Goal: Check status: Check status

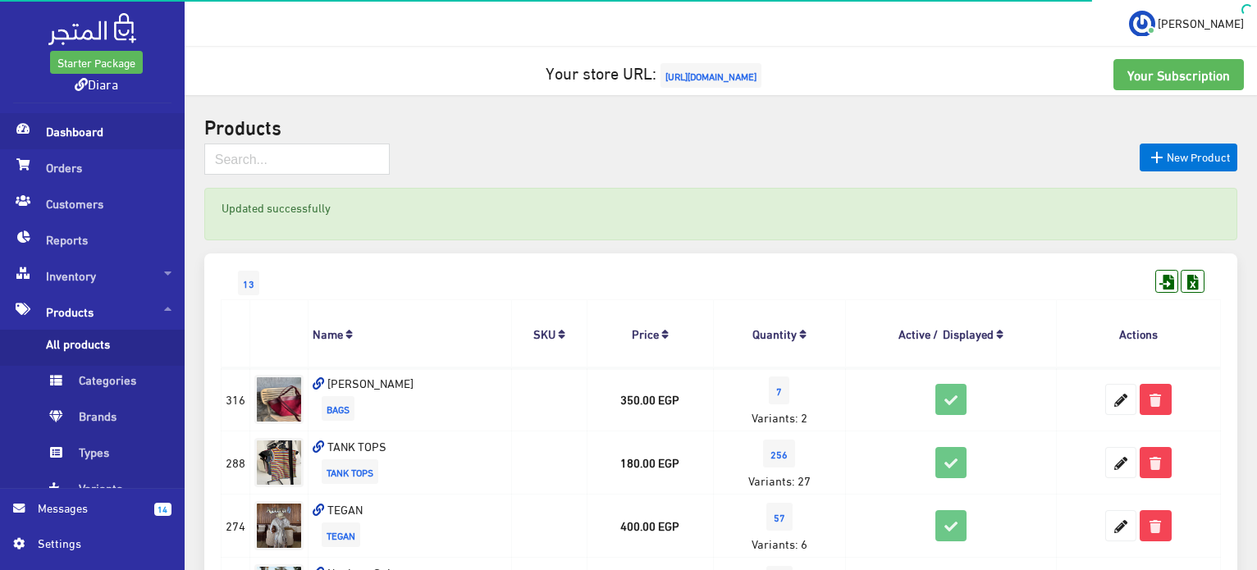
click at [63, 117] on span "Dashboard" at bounding box center [92, 131] width 158 height 36
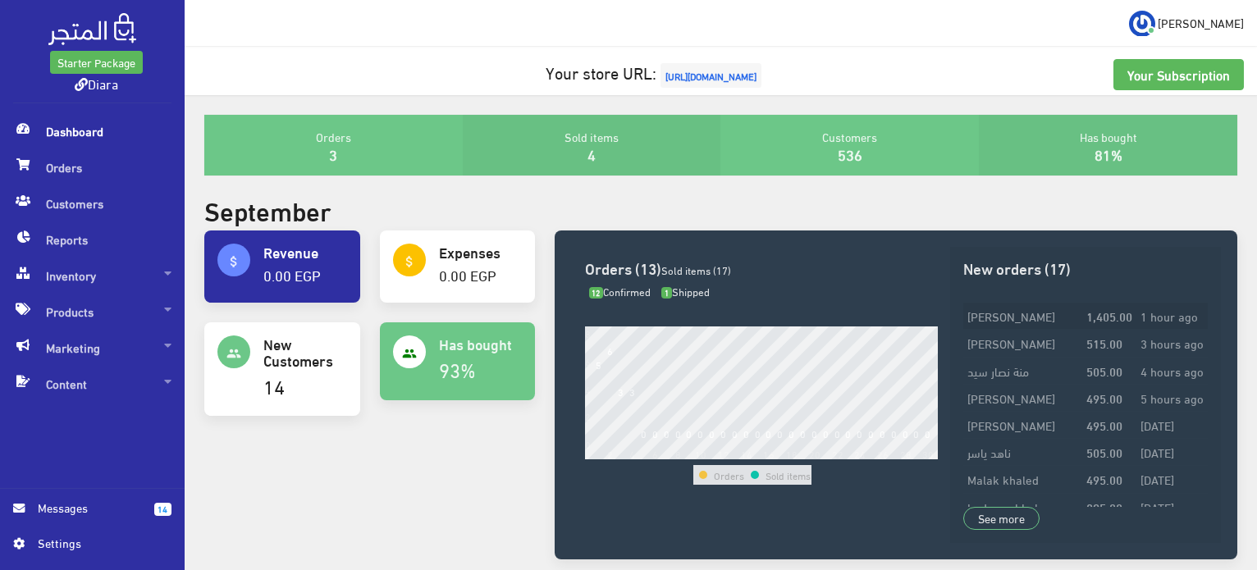
click at [1014, 323] on td "[PERSON_NAME]" at bounding box center [1022, 316] width 118 height 27
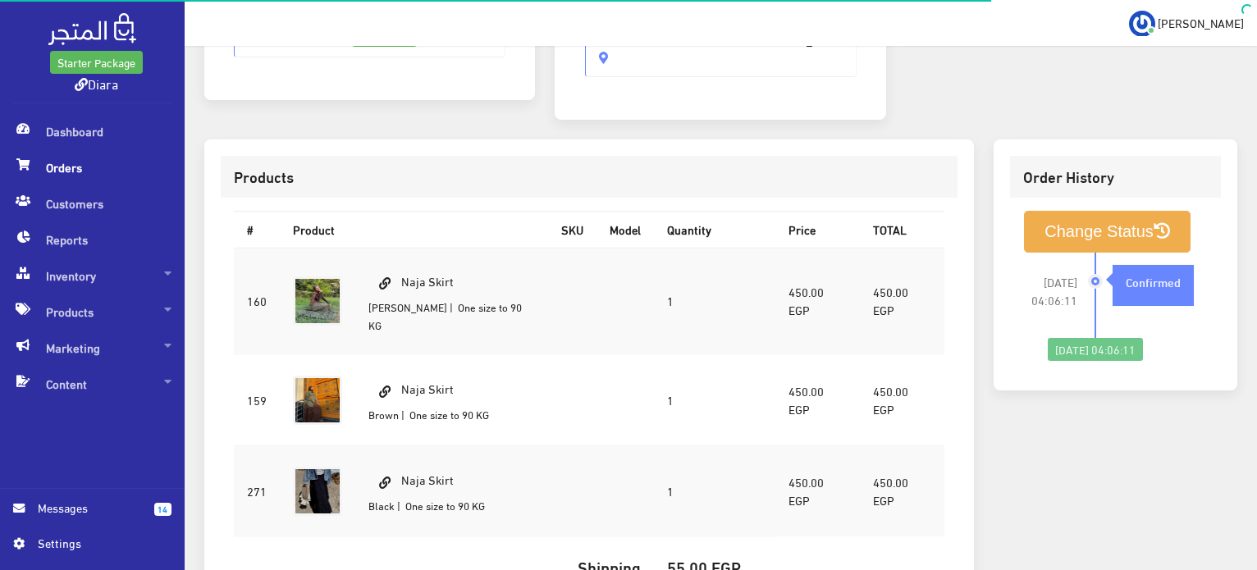
scroll to position [410, 0]
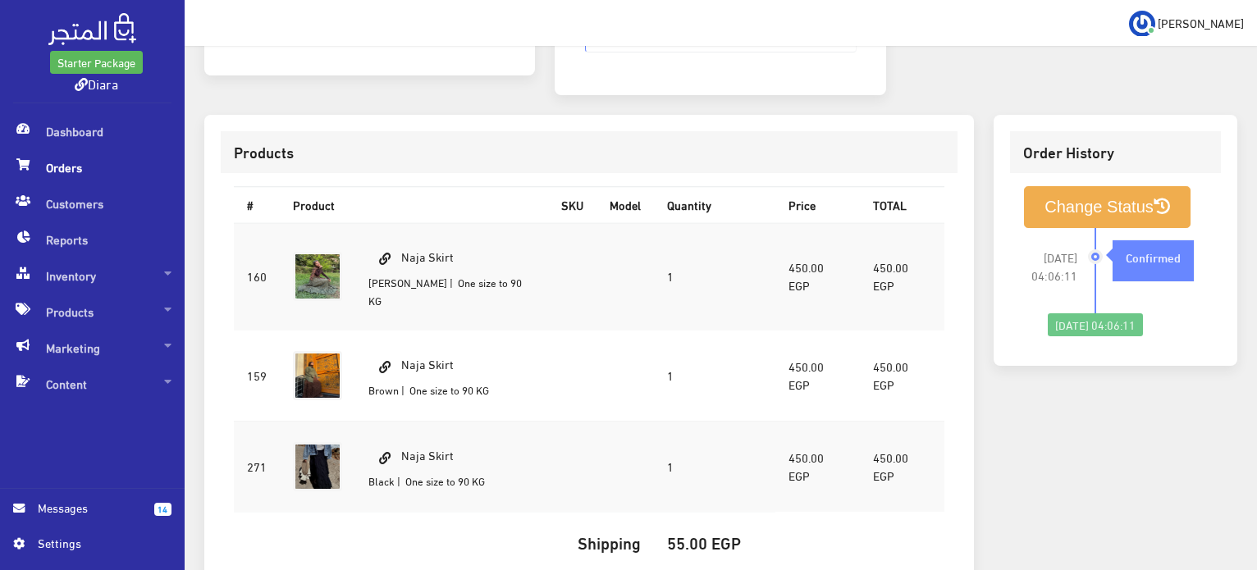
drag, startPoint x: 674, startPoint y: 413, endPoint x: 674, endPoint y: 440, distance: 27.1
drag, startPoint x: 674, startPoint y: 440, endPoint x: 87, endPoint y: 149, distance: 654.6
click at [87, 149] on span "Orders" at bounding box center [92, 167] width 158 height 36
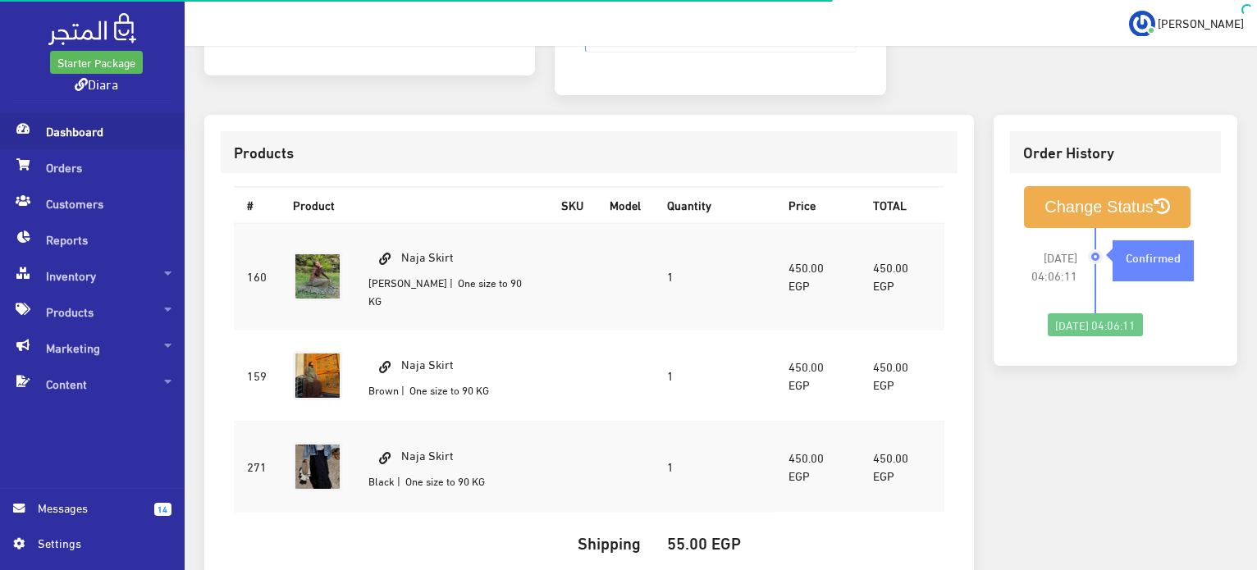
click at [65, 135] on span "Dashboard" at bounding box center [92, 131] width 158 height 36
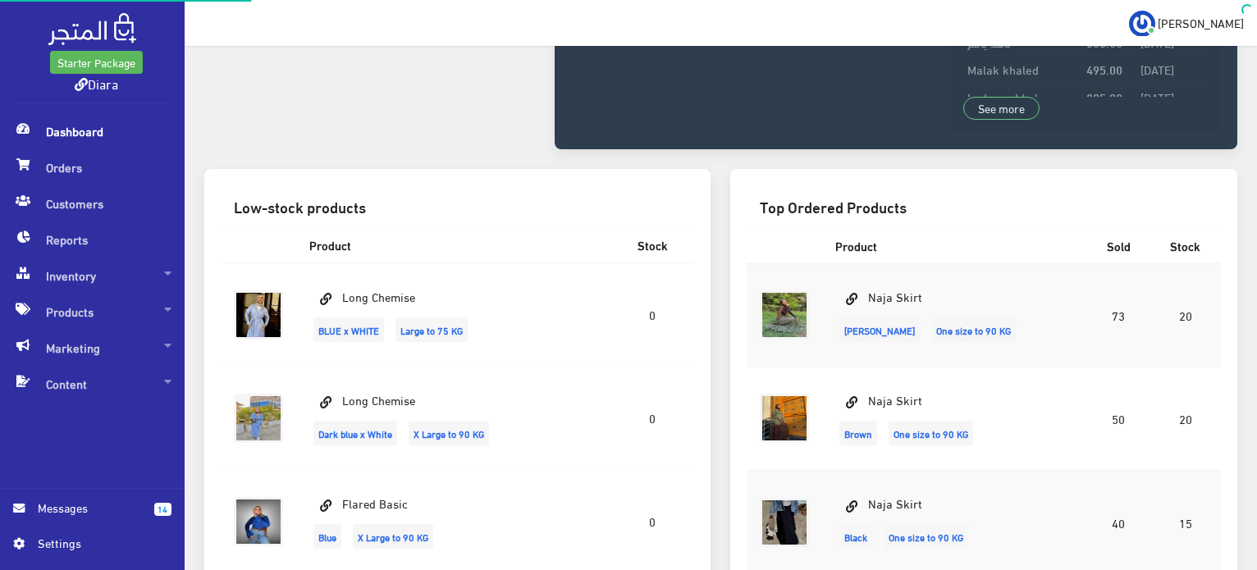
click at [63, 135] on span "Dashboard" at bounding box center [92, 131] width 158 height 36
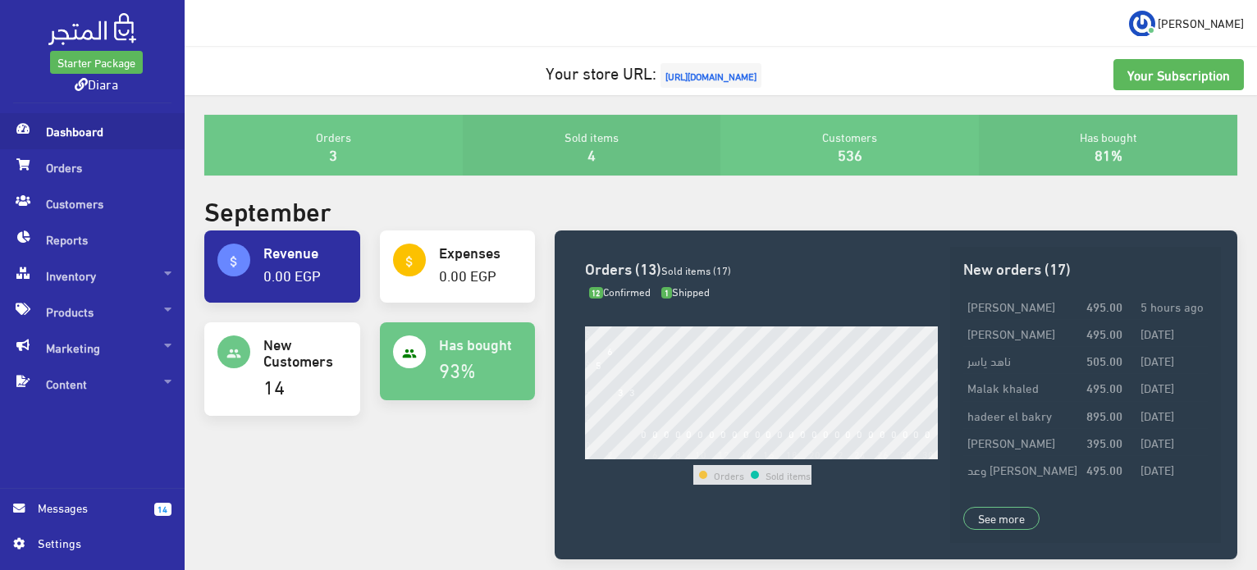
click at [34, 115] on span "Dashboard" at bounding box center [92, 131] width 158 height 36
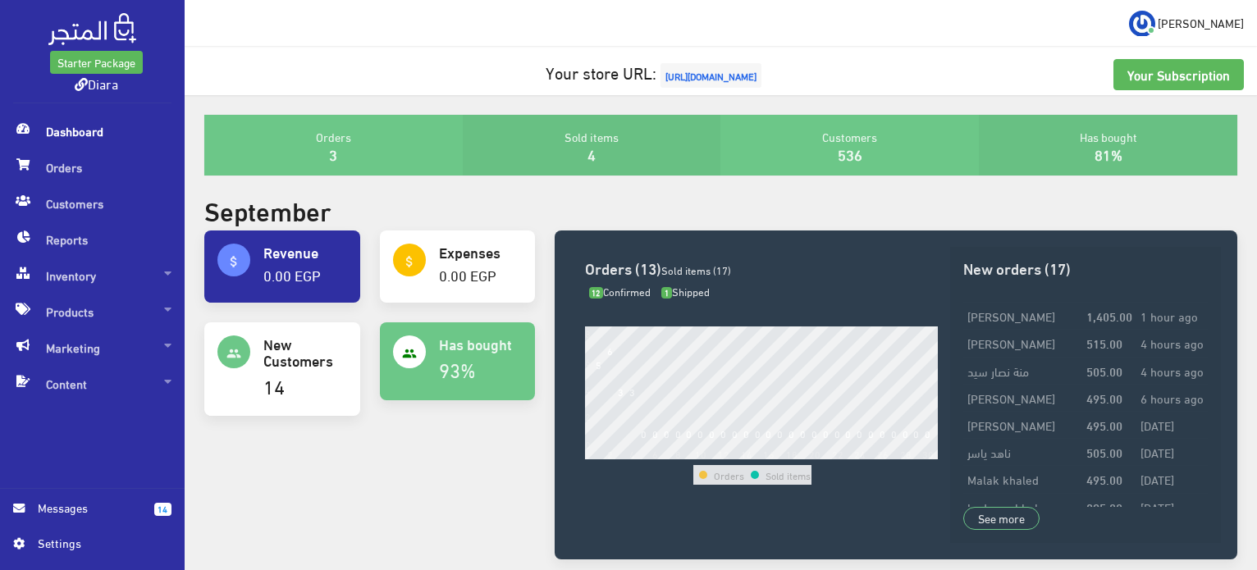
click at [89, 117] on span "Dashboard" at bounding box center [92, 131] width 158 height 36
click at [89, 118] on span "Dashboard" at bounding box center [92, 131] width 158 height 36
